Goal: Check status: Check status

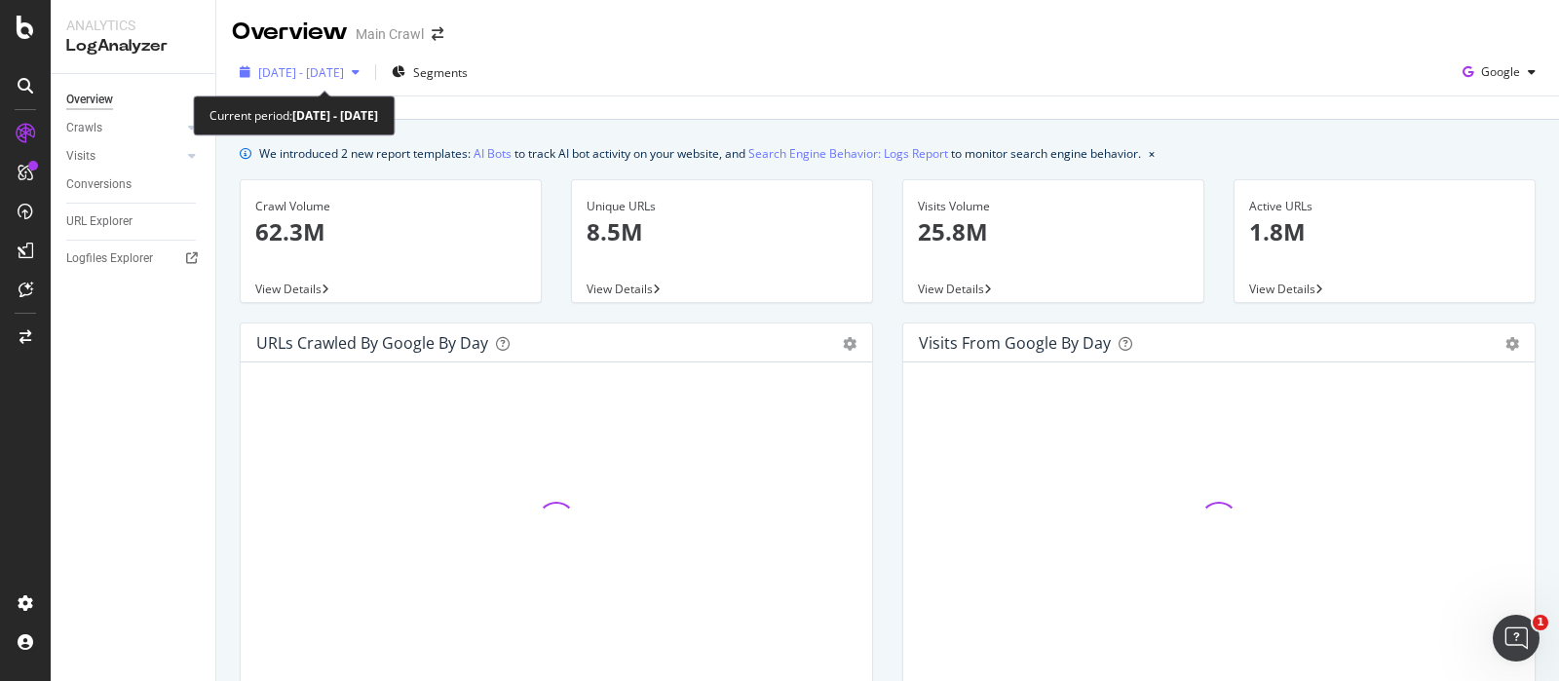
click at [317, 64] on span "[DATE] - [DATE]" at bounding box center [301, 72] width 86 height 17
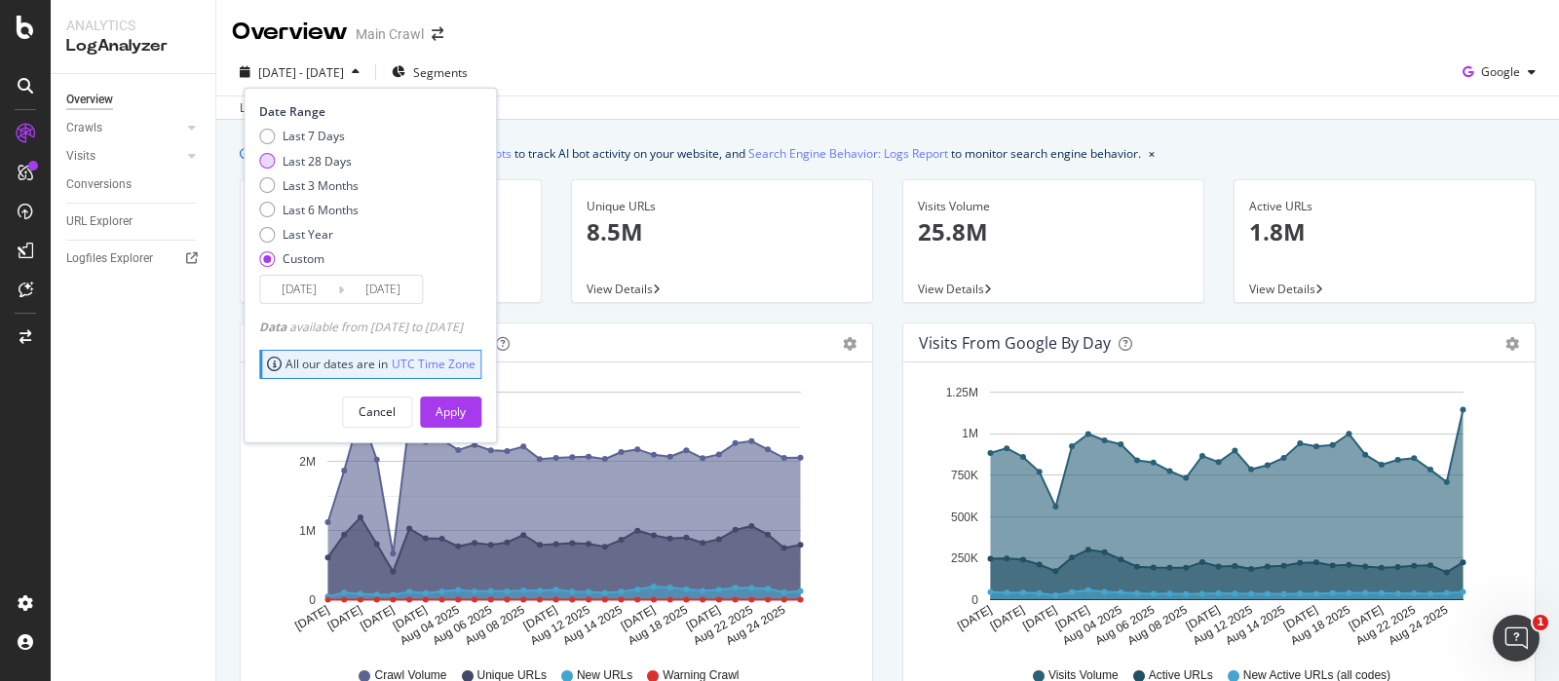
click at [283, 163] on div "Last 28 Days" at bounding box center [317, 161] width 69 height 17
type input "[DATE]"
click at [466, 411] on div "Apply" at bounding box center [450, 411] width 30 height 17
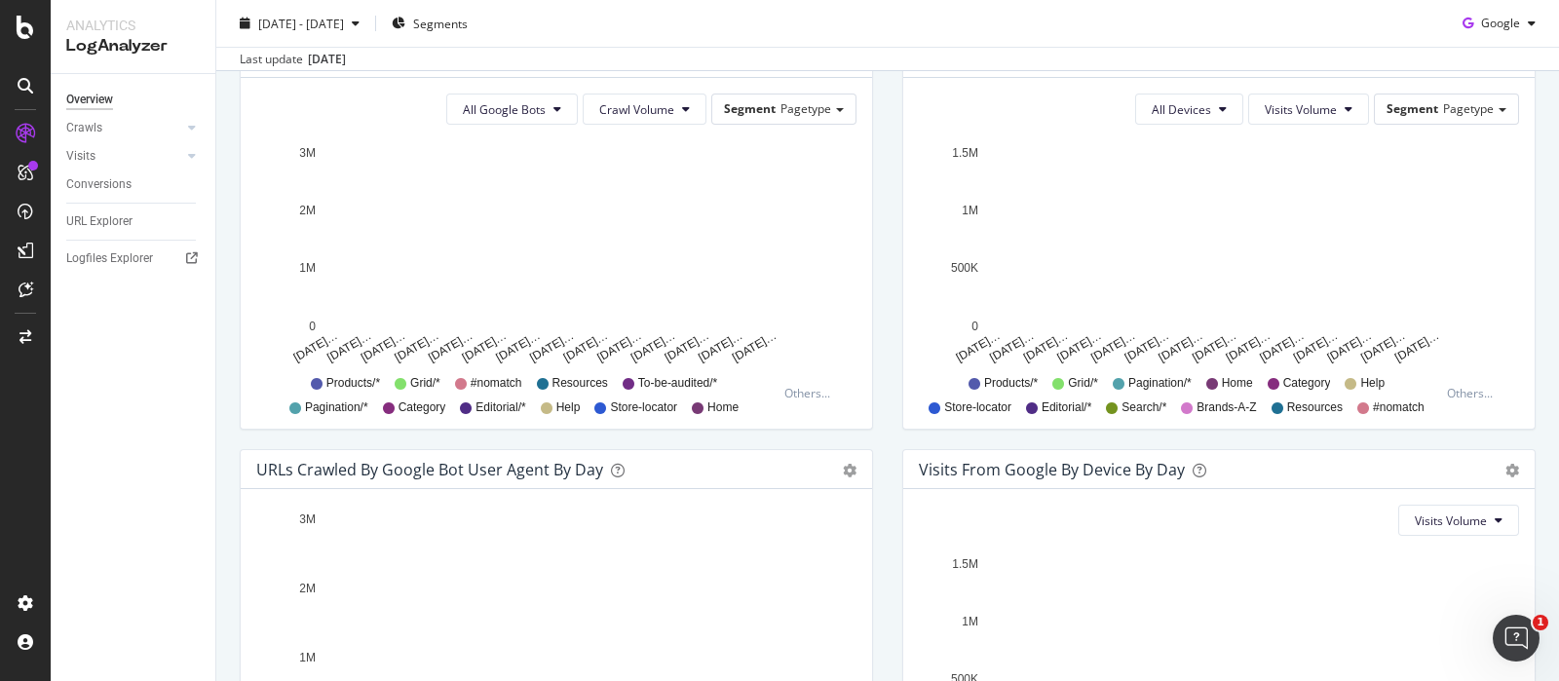
scroll to position [696, 0]
